Goal: Information Seeking & Learning: Learn about a topic

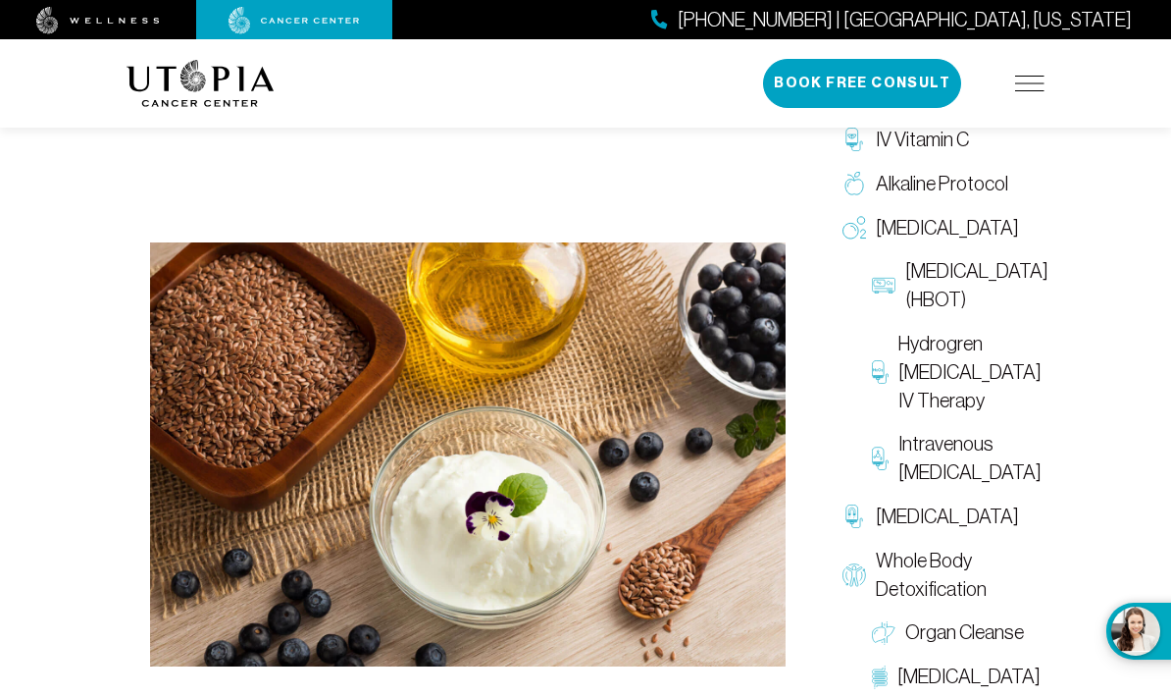
scroll to position [386, 0]
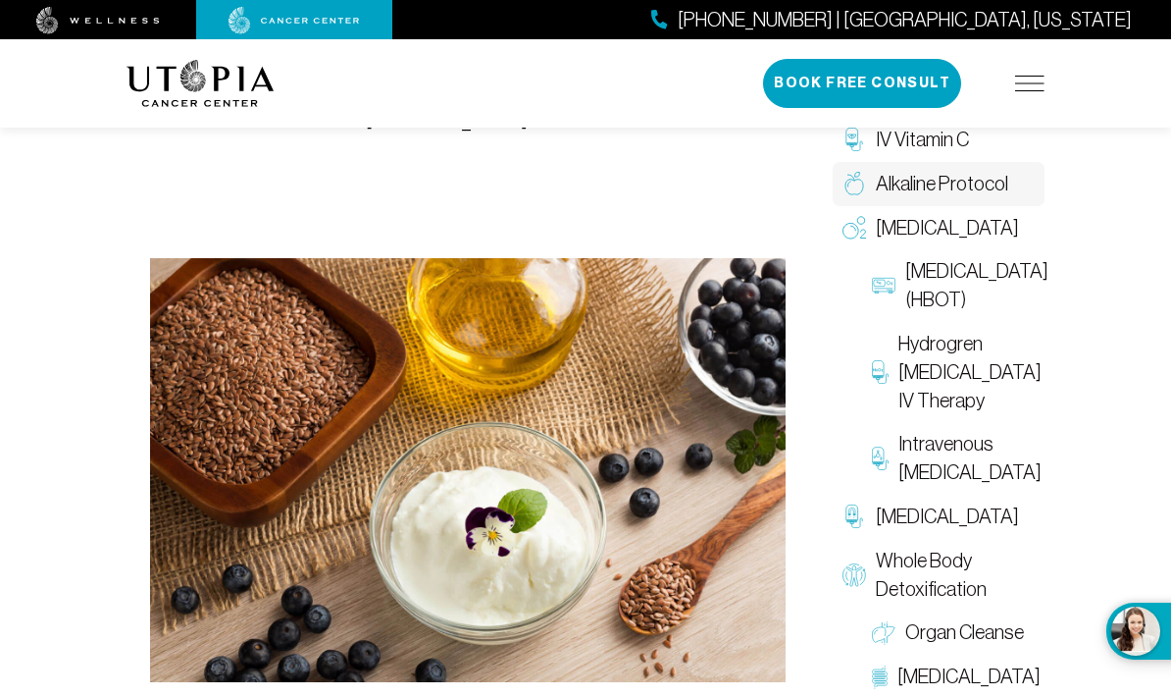
click at [944, 192] on span "Alkaline Protocol" at bounding box center [942, 184] width 132 height 28
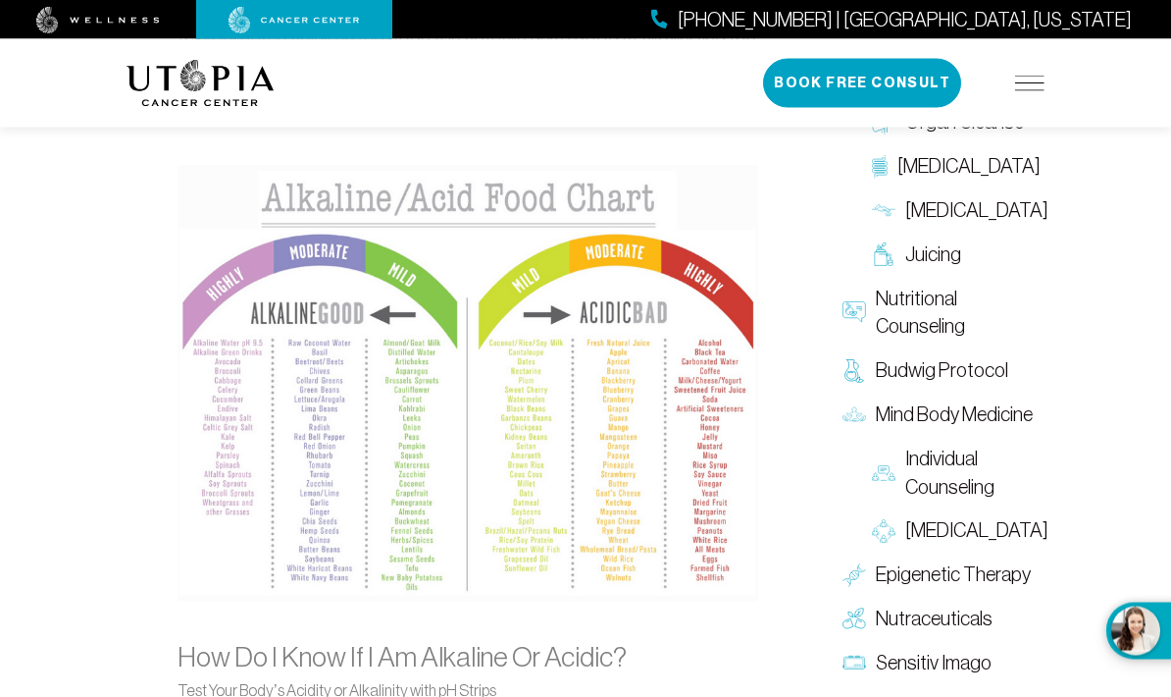
scroll to position [1953, 0]
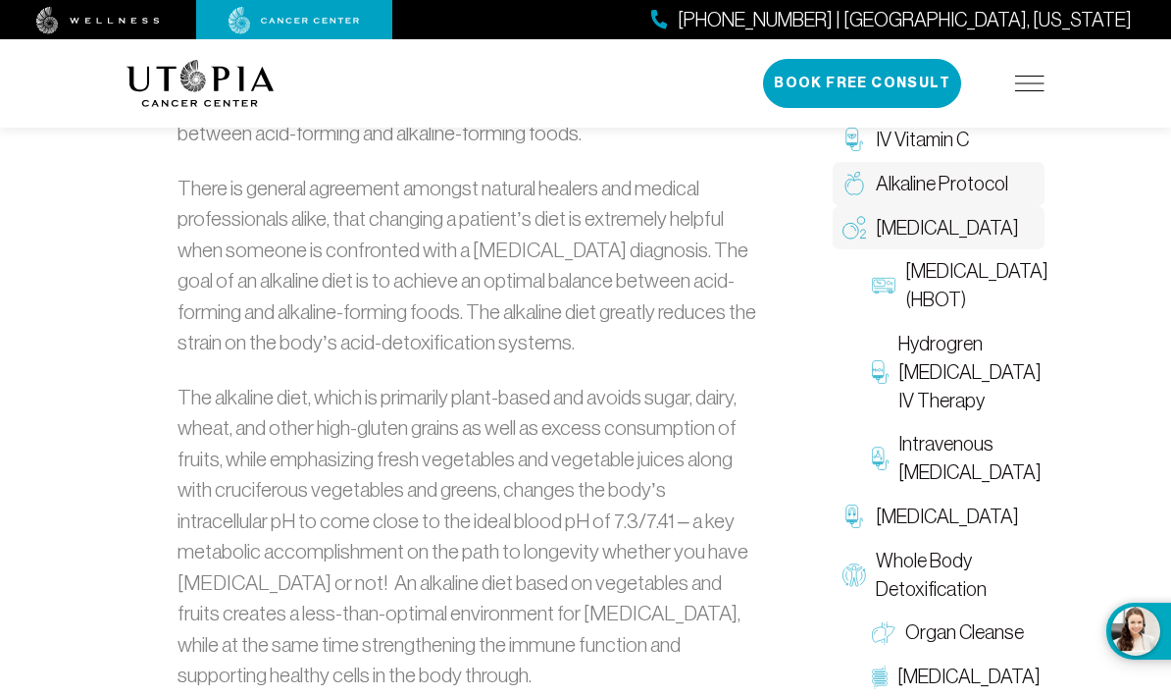
click at [963, 216] on span "[MEDICAL_DATA]" at bounding box center [947, 228] width 143 height 28
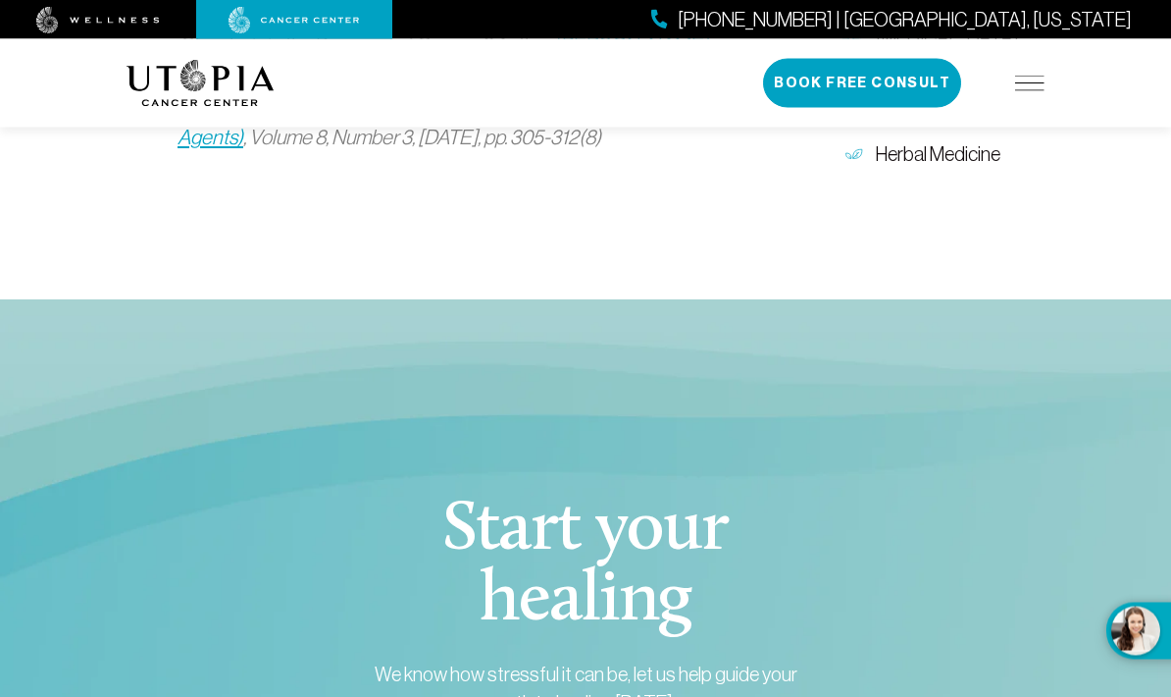
scroll to position [3224, 0]
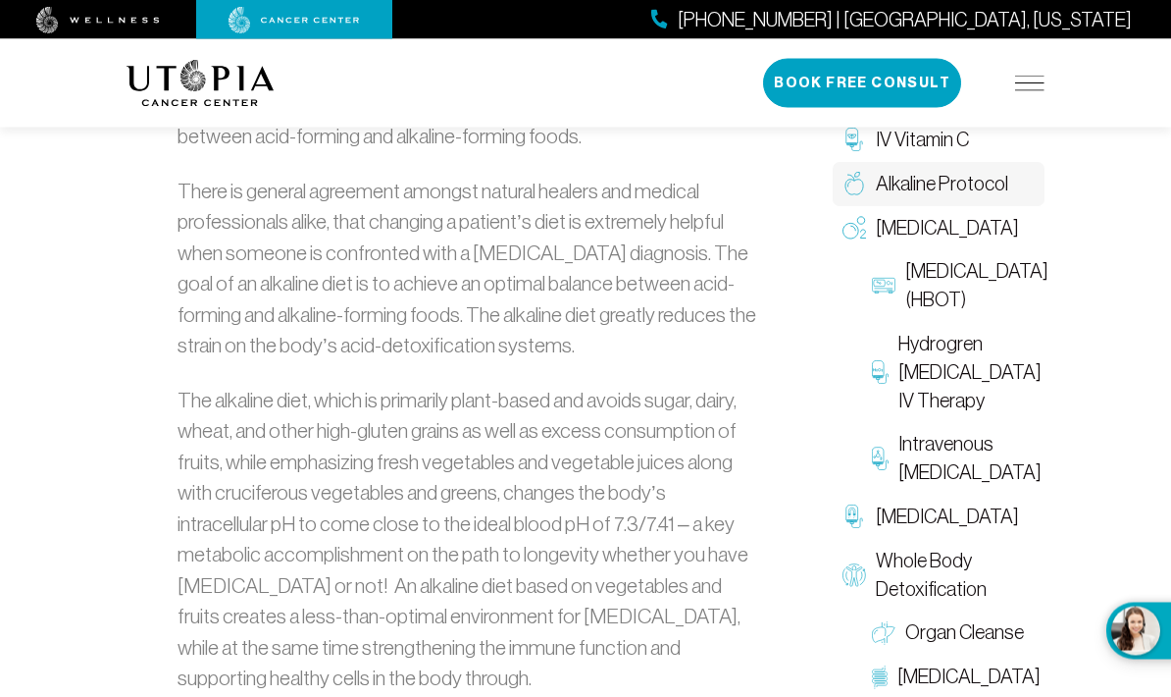
scroll to position [1099, 0]
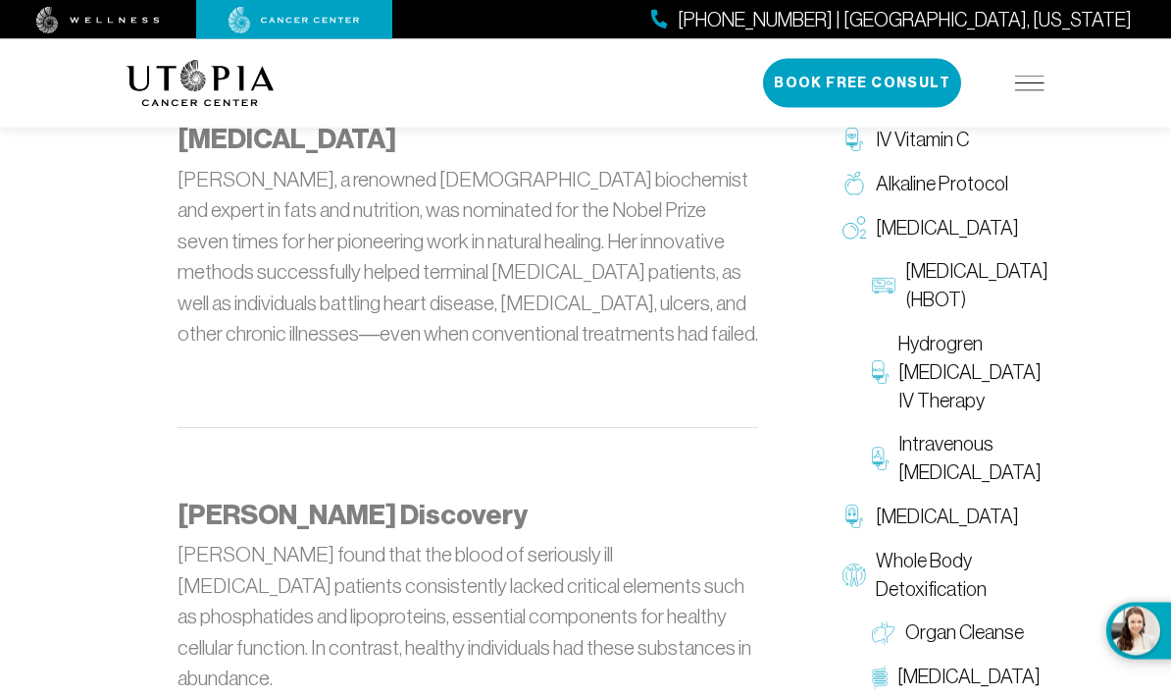
scroll to position [386, 0]
